Goal: Task Accomplishment & Management: Use online tool/utility

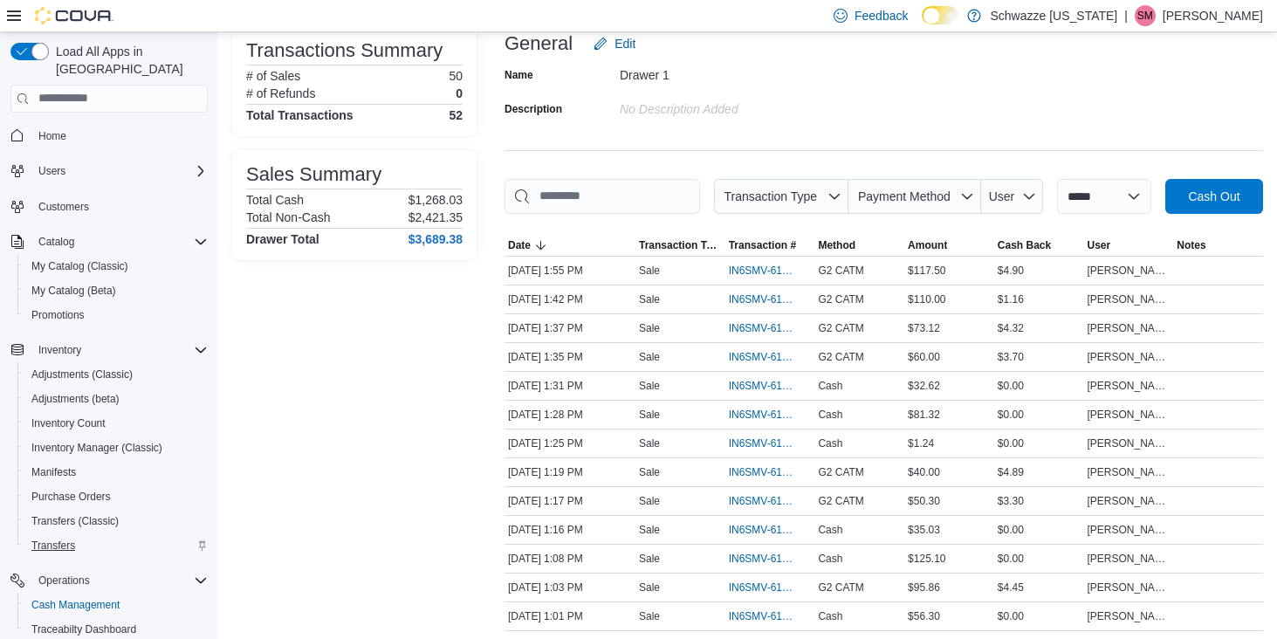
scroll to position [101, 0]
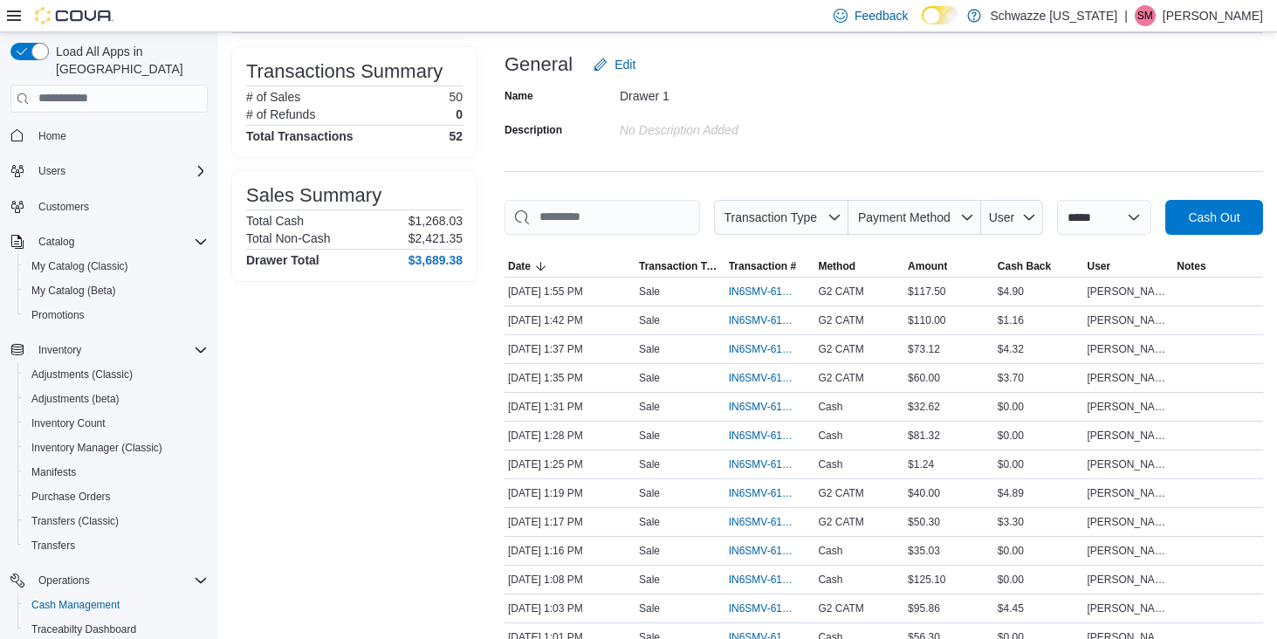
click at [17, 13] on icon at bounding box center [14, 16] width 14 height 14
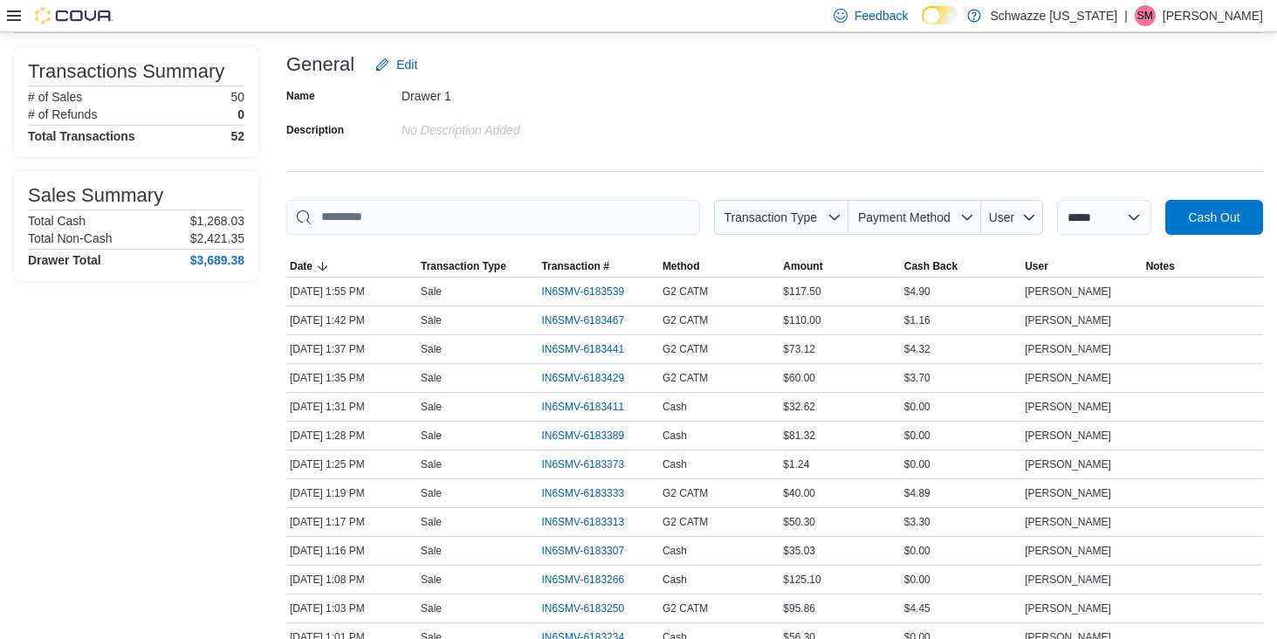
click at [13, 16] on icon at bounding box center [14, 15] width 14 height 10
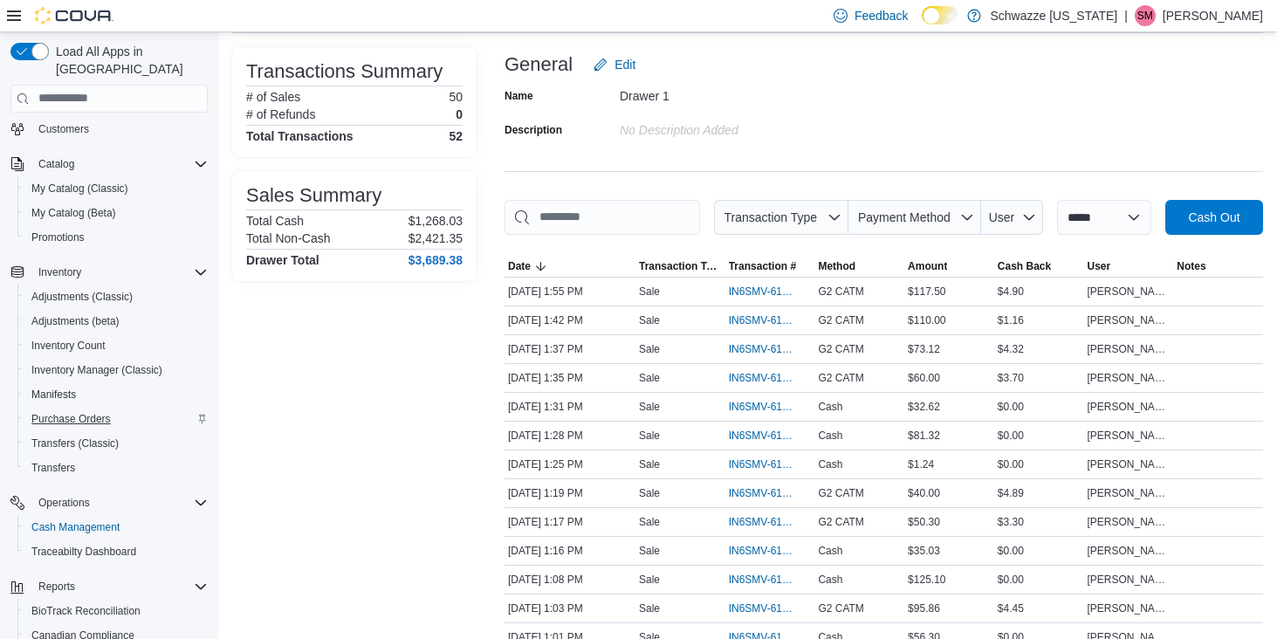
scroll to position [88, 0]
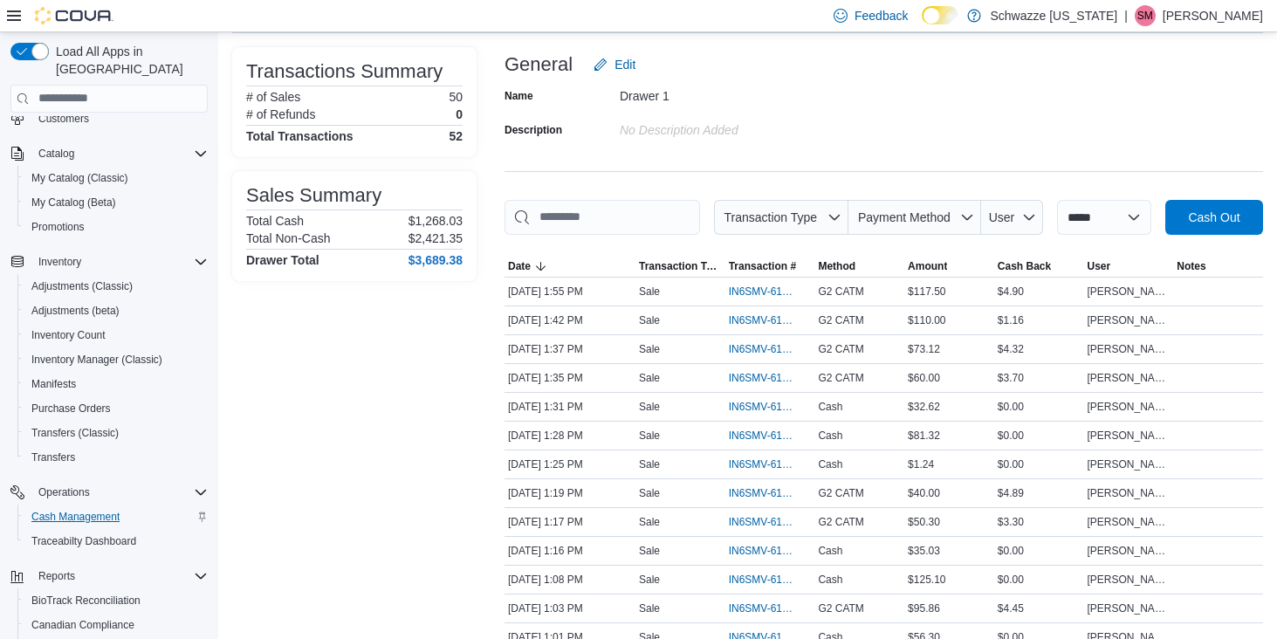
click at [93, 510] on span "Cash Management" at bounding box center [75, 517] width 88 height 14
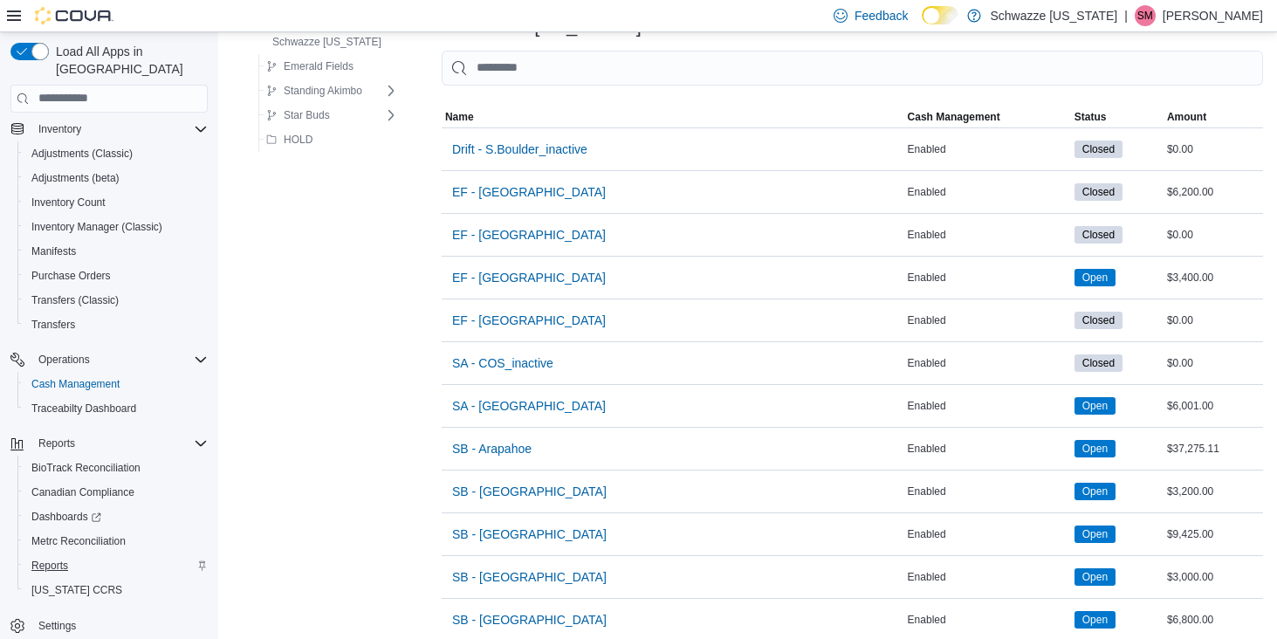
scroll to position [221, 0]
click at [52, 559] on span "Reports" at bounding box center [49, 566] width 37 height 14
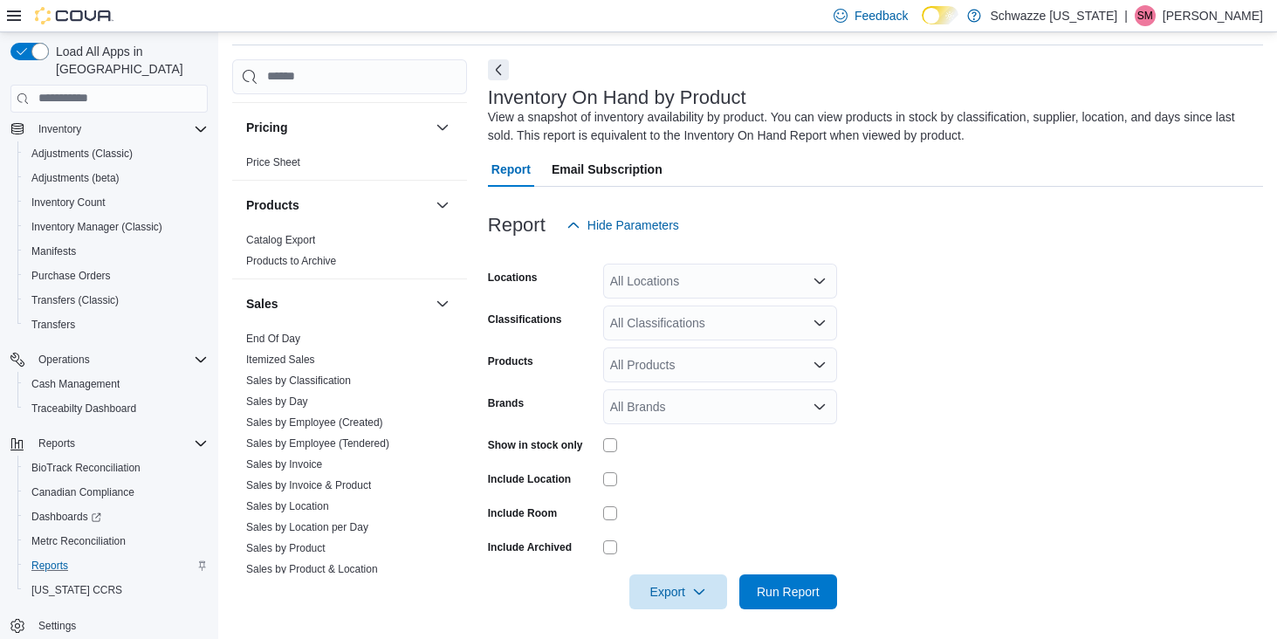
scroll to position [1036, 0]
click at [335, 438] on link "Sales by Employee (Tendered)" at bounding box center [317, 439] width 143 height 12
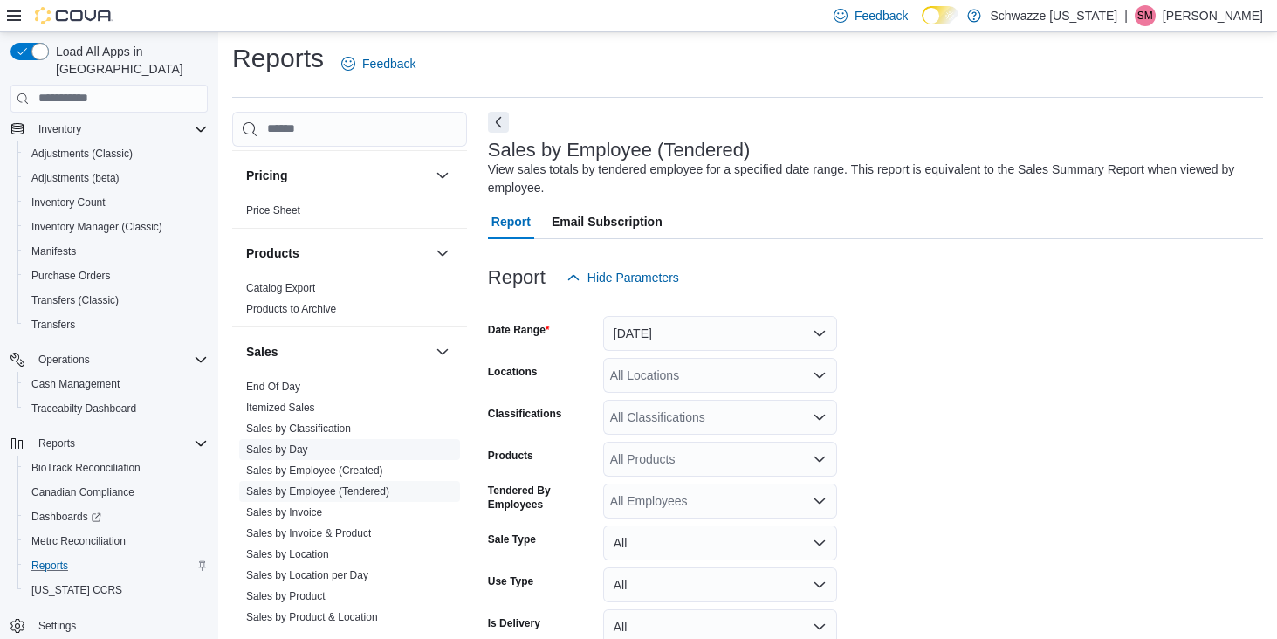
scroll to position [58, 0]
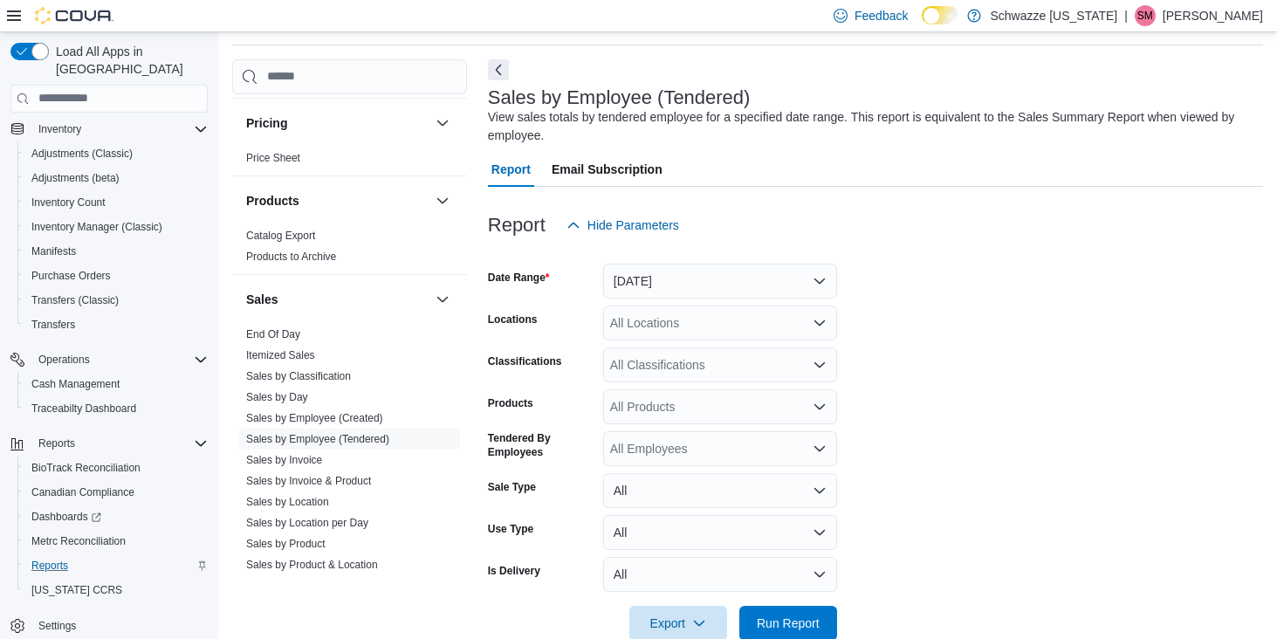
click at [711, 280] on button "[DATE]" at bounding box center [720, 281] width 234 height 35
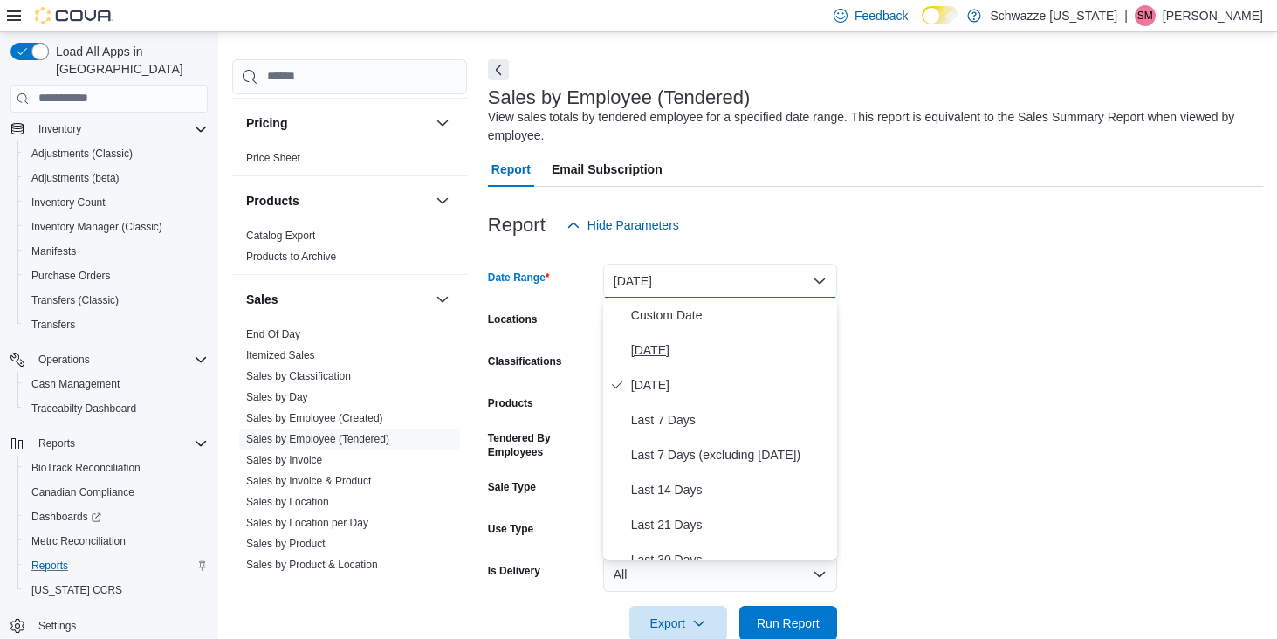
click at [648, 350] on span "[DATE]" at bounding box center [730, 350] width 199 height 21
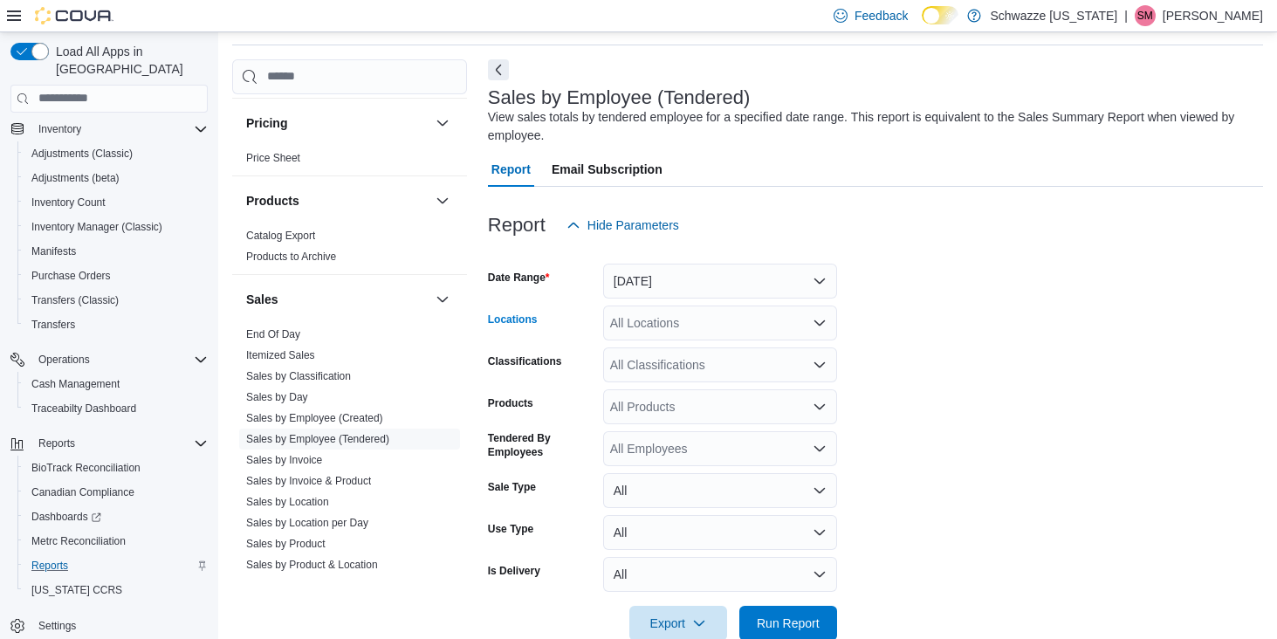
click at [665, 326] on div "All Locations" at bounding box center [720, 323] width 234 height 35
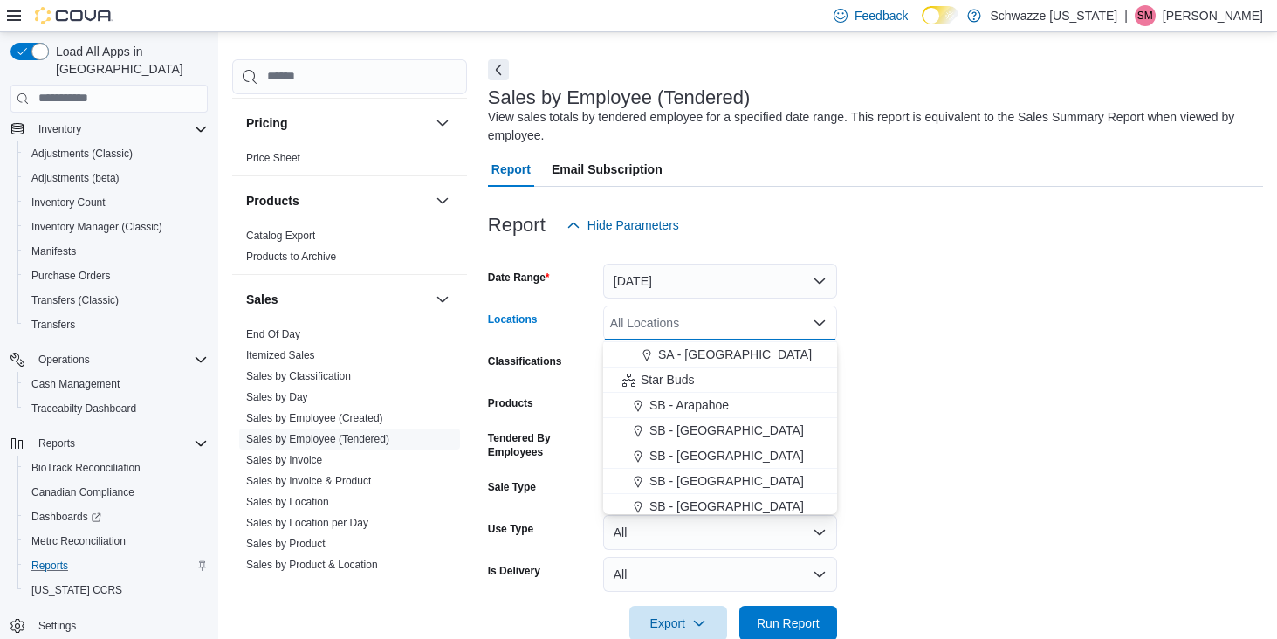
scroll to position [128, 0]
click at [706, 401] on span "SB - Arapahoe" at bounding box center [688, 400] width 79 height 17
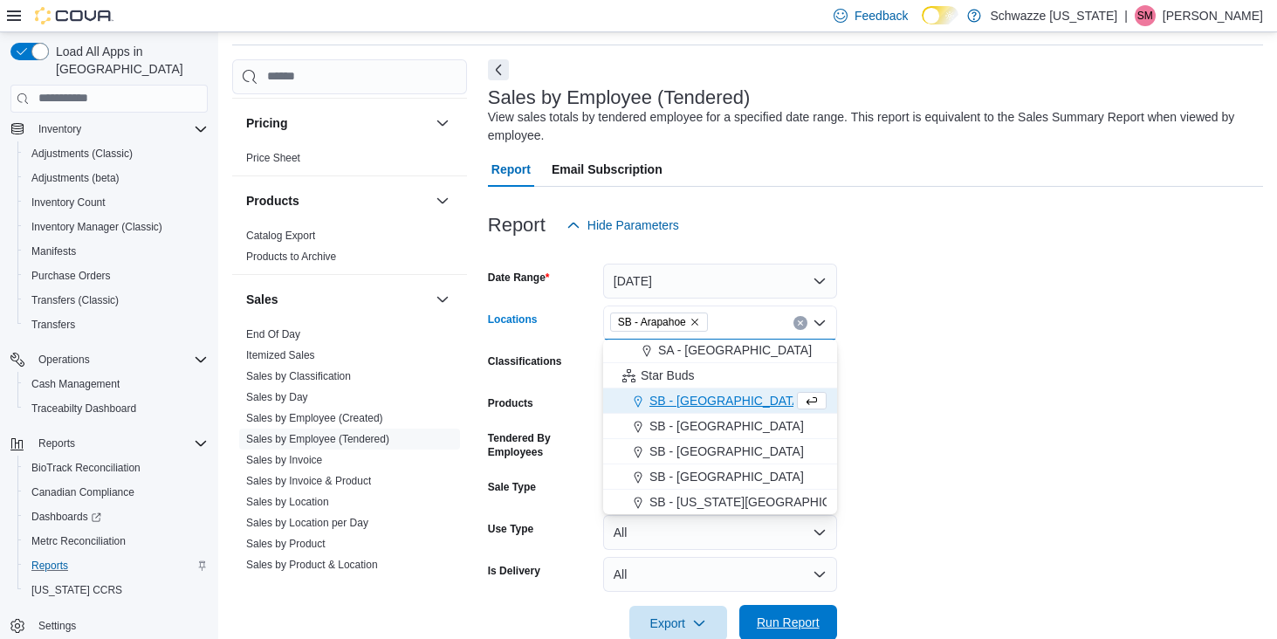
click at [807, 622] on span "Run Report" at bounding box center [788, 622] width 63 height 17
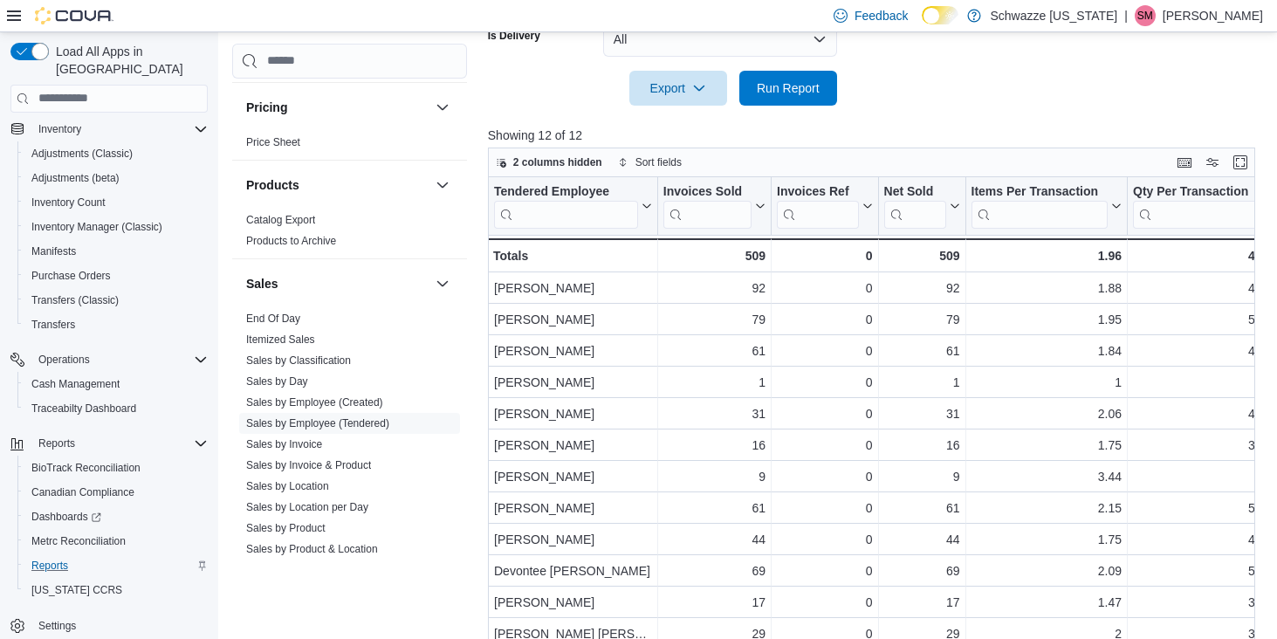
scroll to position [597, 0]
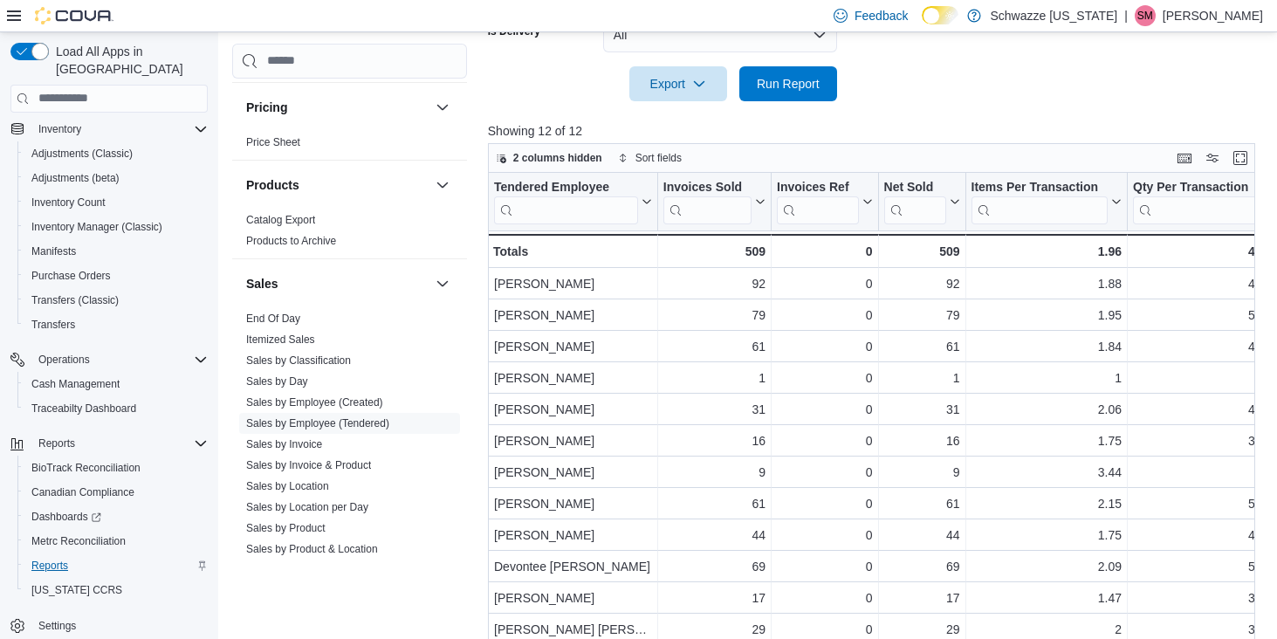
click at [59, 559] on span "Reports" at bounding box center [49, 566] width 37 height 14
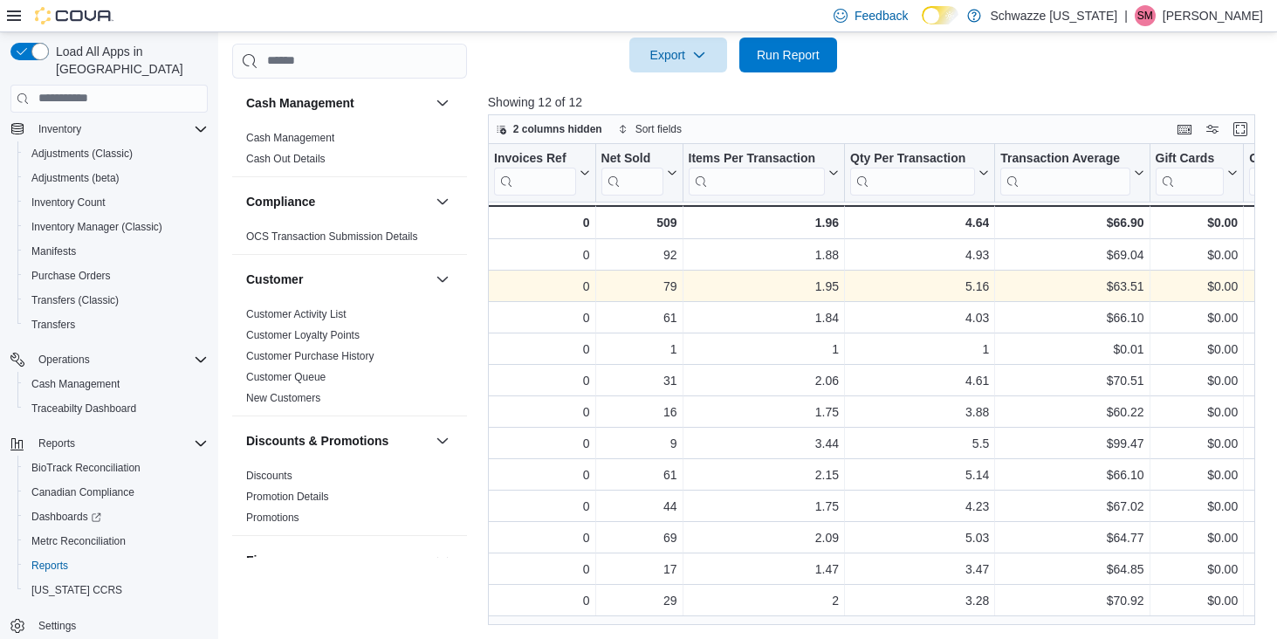
scroll to position [0, 286]
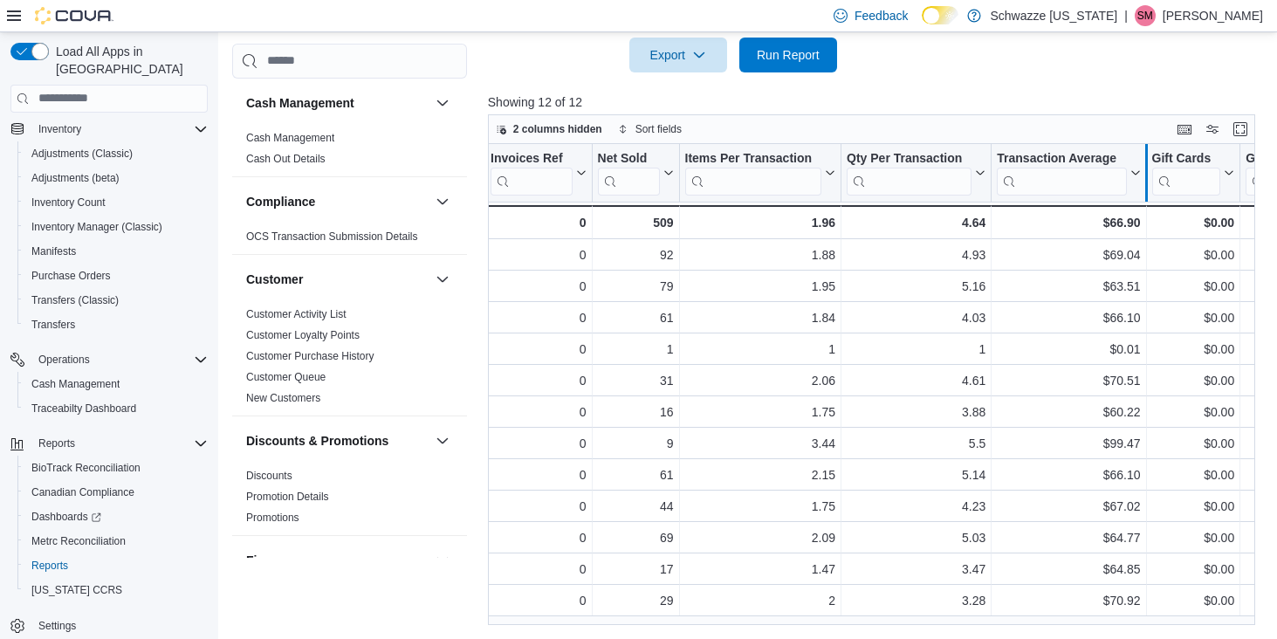
click at [1147, 167] on div at bounding box center [1145, 173] width 14 height 58
click at [1130, 169] on icon at bounding box center [1133, 173] width 14 height 10
click at [1082, 240] on span "Sort Low-High" at bounding box center [1081, 239] width 66 height 14
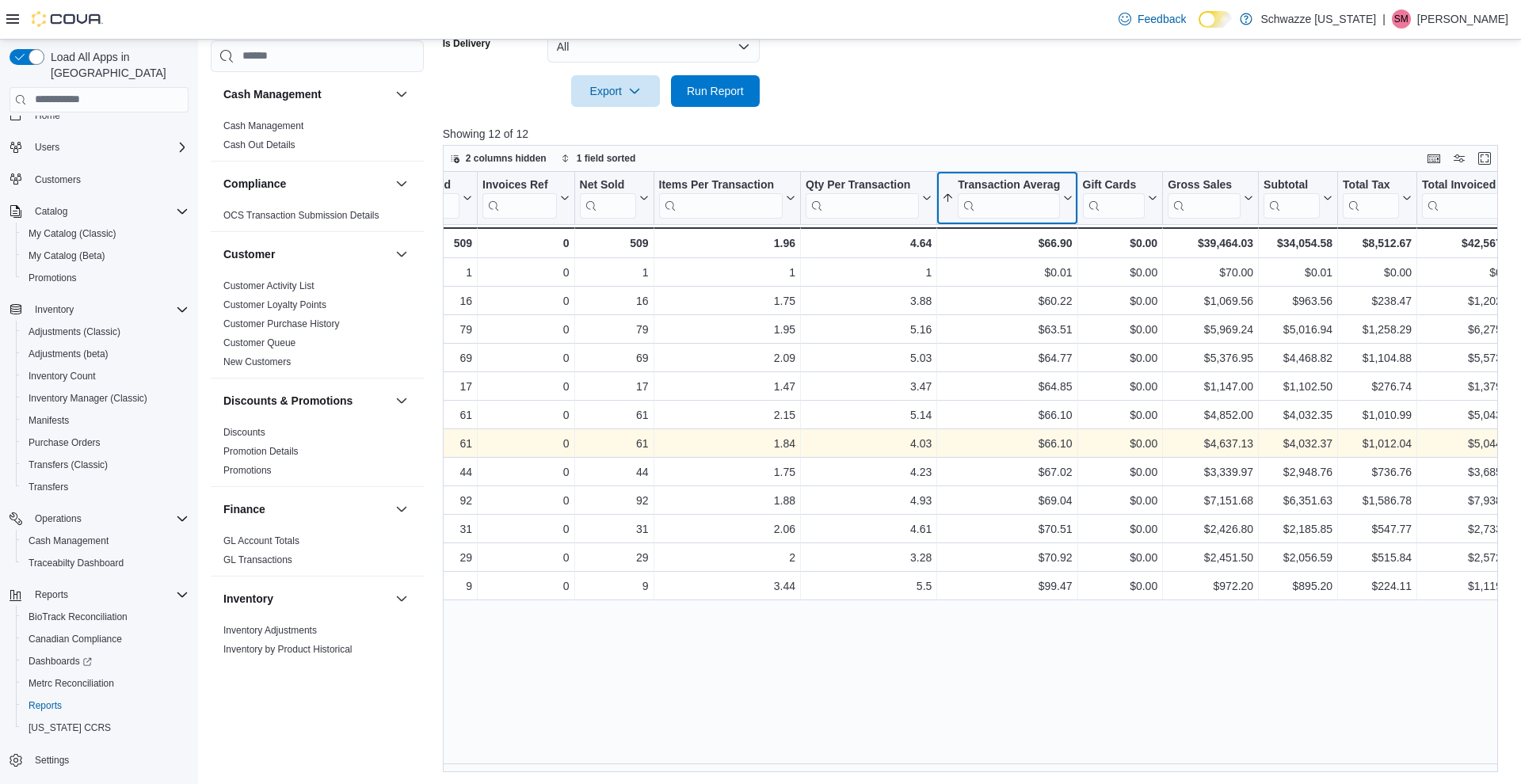
scroll to position [0, 228]
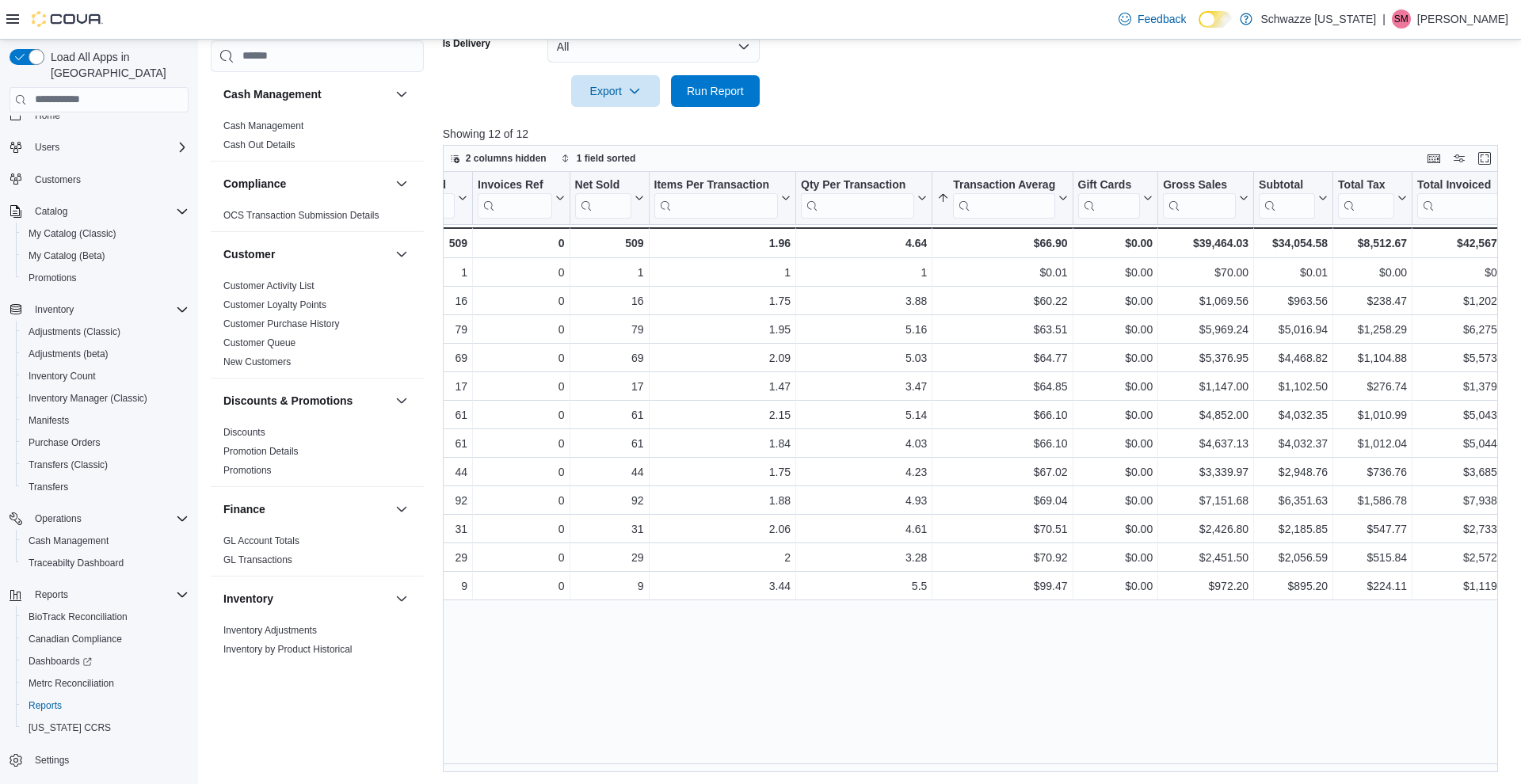
click at [1112, 579] on div "Tendered Employee Click to view column header actions Invoices Sold Click to vi…" at bounding box center [970, 471] width 1055 height 600
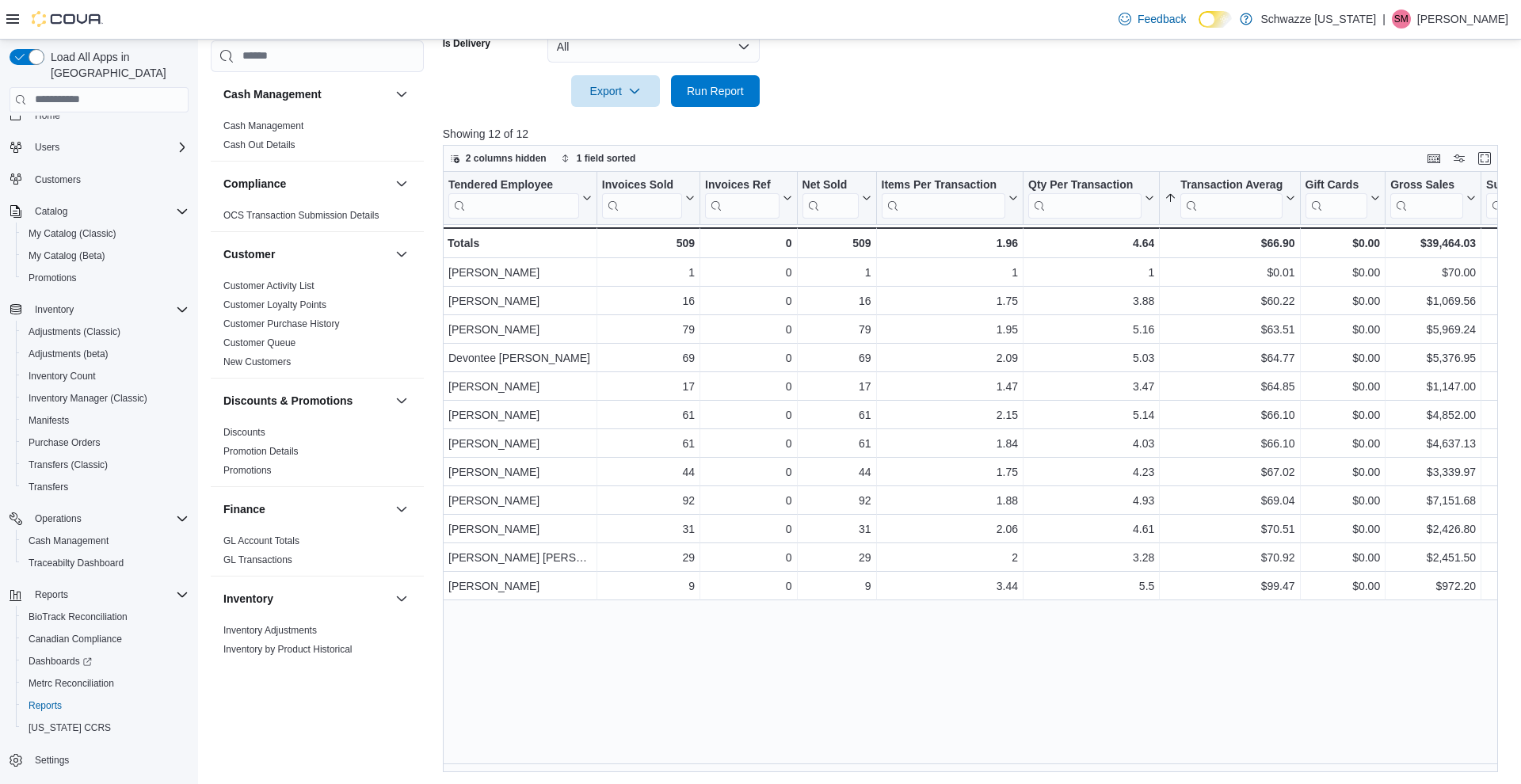
scroll to position [0, 0]
click at [719, 87] on span "Run Report" at bounding box center [715, 91] width 57 height 15
